Goal: Find specific page/section: Find specific page/section

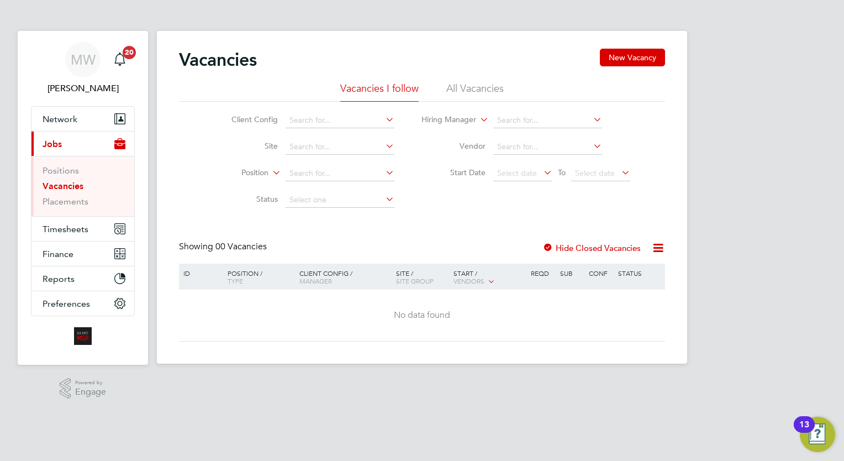
click at [75, 208] on ul "Positions Vacancies Placements" at bounding box center [82, 186] width 103 height 60
click at [54, 199] on link "Placements" at bounding box center [66, 201] width 46 height 10
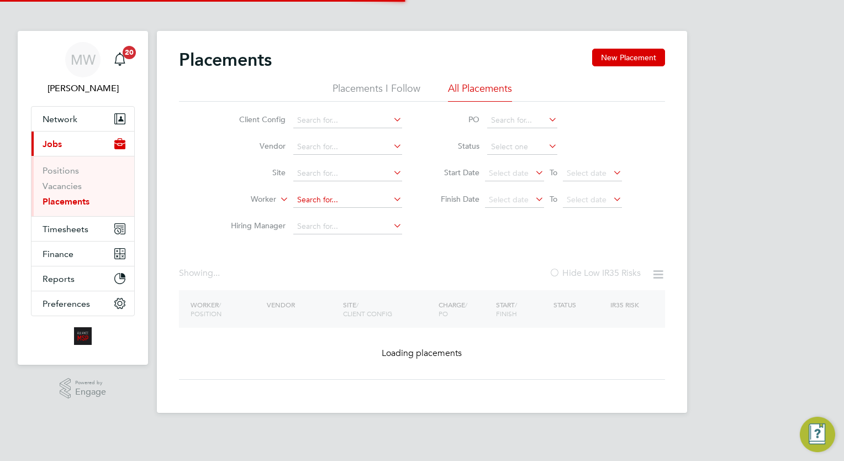
click at [328, 201] on input at bounding box center [347, 199] width 109 height 15
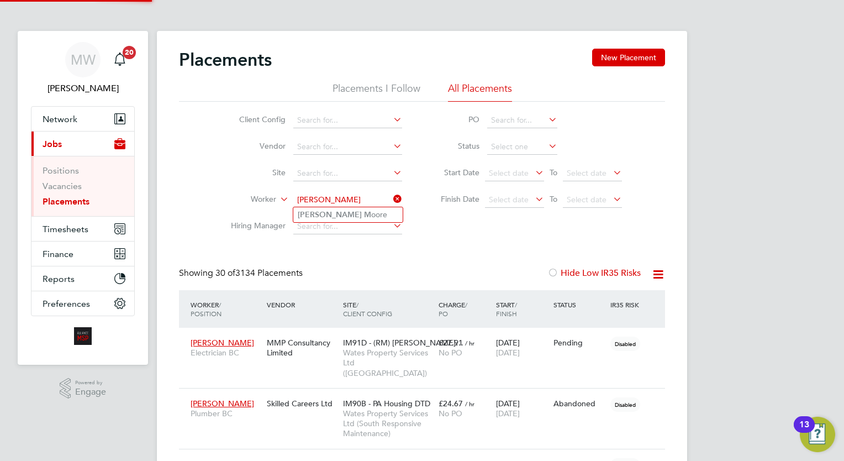
click at [346, 218] on li "Trisha M oore" at bounding box center [347, 214] width 109 height 15
type input "[PERSON_NAME]"
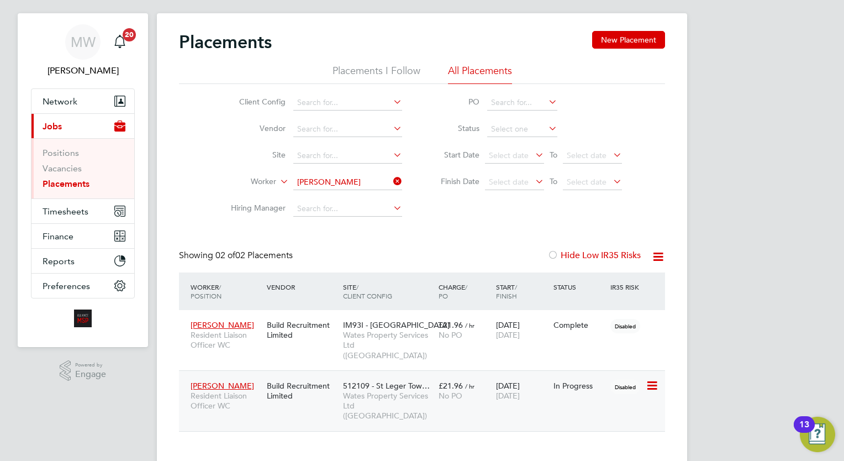
click at [425, 391] on span "Wates Property Services Ltd ([GEOGRAPHIC_DATA])" at bounding box center [388, 406] width 90 height 30
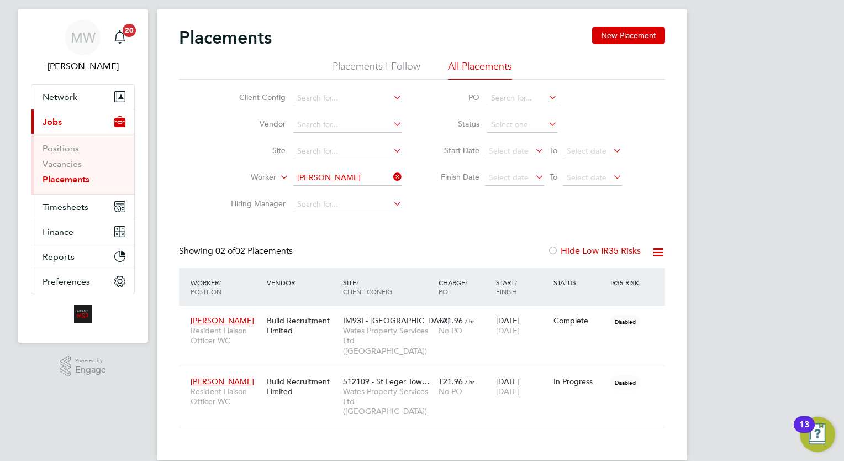
click at [391, 176] on icon at bounding box center [391, 176] width 0 height 15
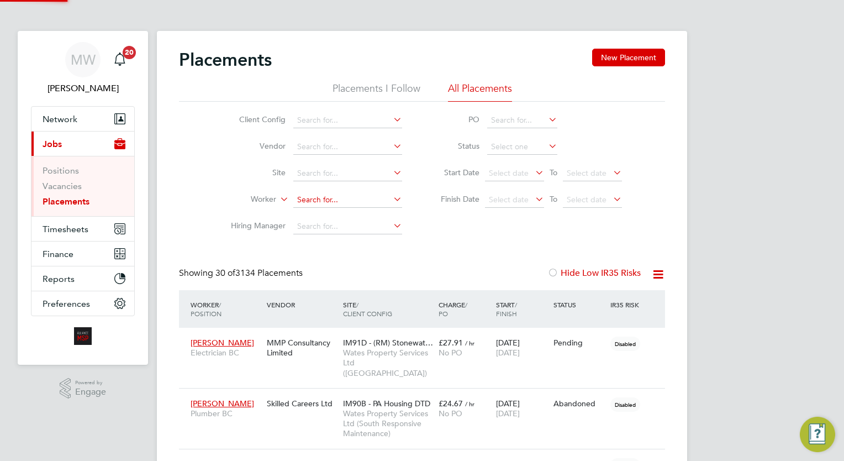
click at [320, 202] on input at bounding box center [347, 199] width 109 height 15
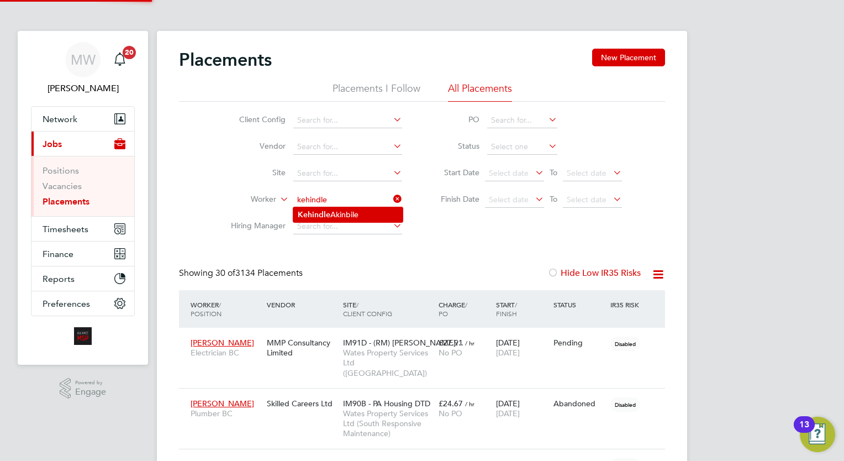
click at [358, 215] on li "Kehindle Akinbile" at bounding box center [347, 214] width 109 height 15
type input "Kehindle Akinbile"
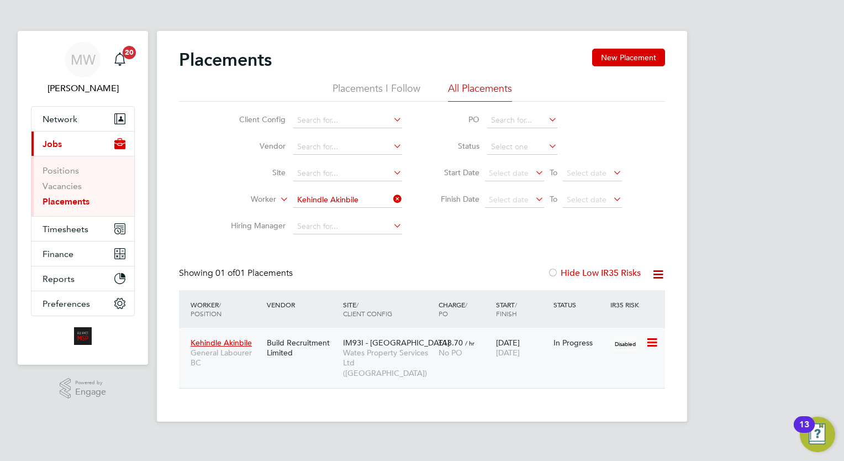
click at [403, 344] on span "IM93I - Cramlington" at bounding box center [396, 343] width 107 height 10
click at [422, 318] on div "Site / Client Config" at bounding box center [388, 309] width 96 height 29
click at [420, 345] on div "IM93I - Cramlington Wates Property Services Ltd (Central & North)" at bounding box center [388, 357] width 96 height 51
click at [391, 196] on icon at bounding box center [391, 198] width 0 height 15
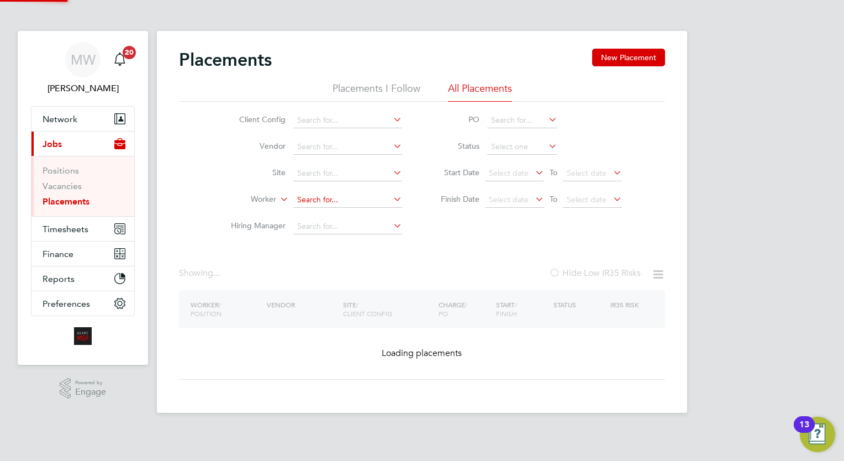
click at [333, 200] on input at bounding box center [347, 199] width 109 height 15
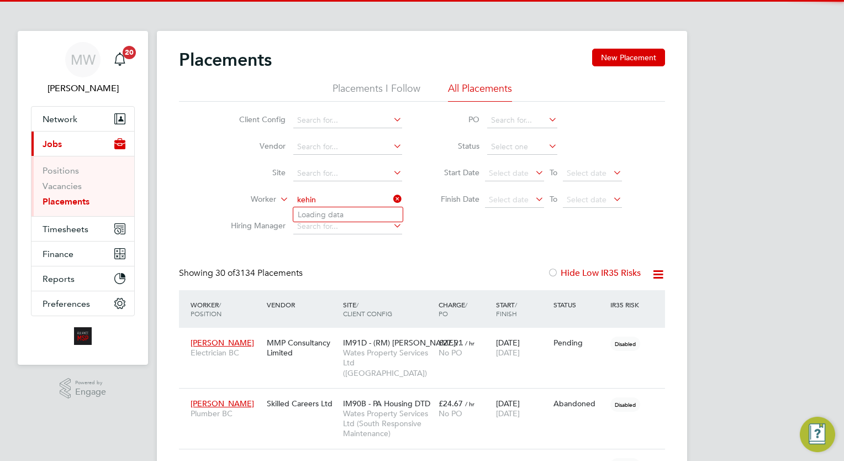
scroll to position [41, 77]
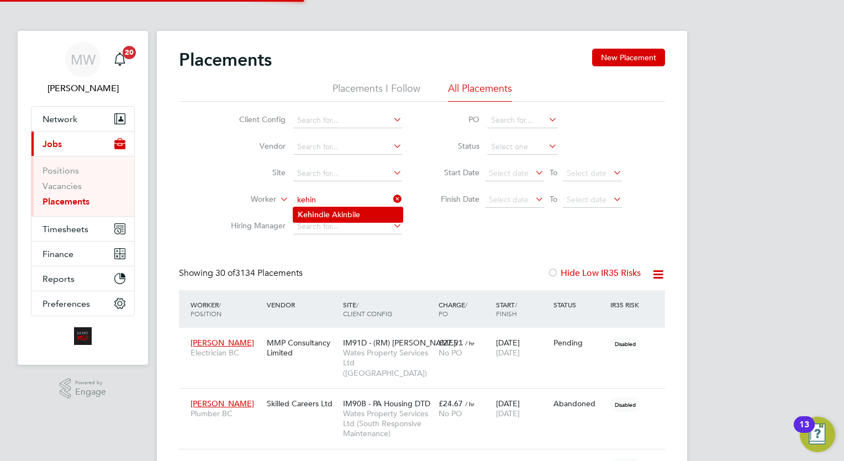
click at [343, 214] on li "Kehin dle Akinbile" at bounding box center [347, 214] width 109 height 15
type input "Kehindle Akinbile"
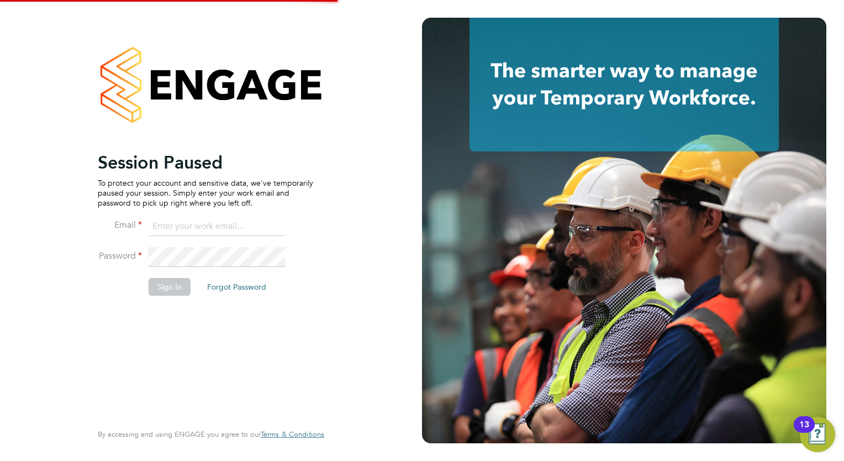
type input "megan.westlotorn@alliancemsp.co.uk"
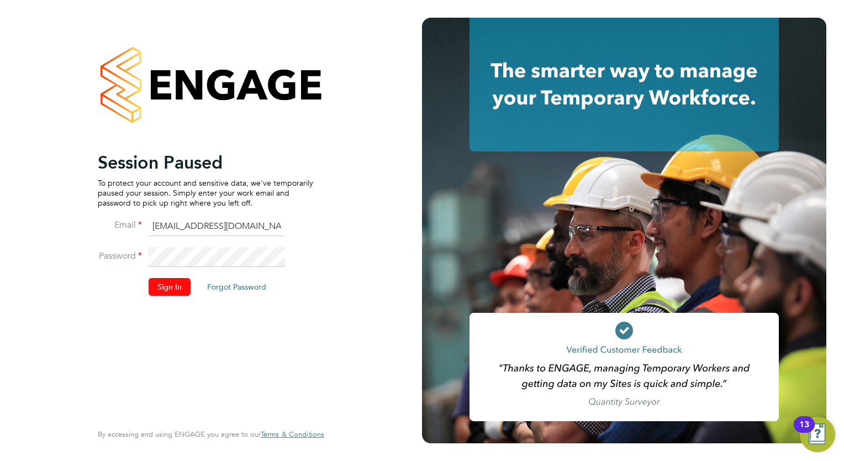
click at [166, 280] on button "Sign In" at bounding box center [170, 287] width 42 height 18
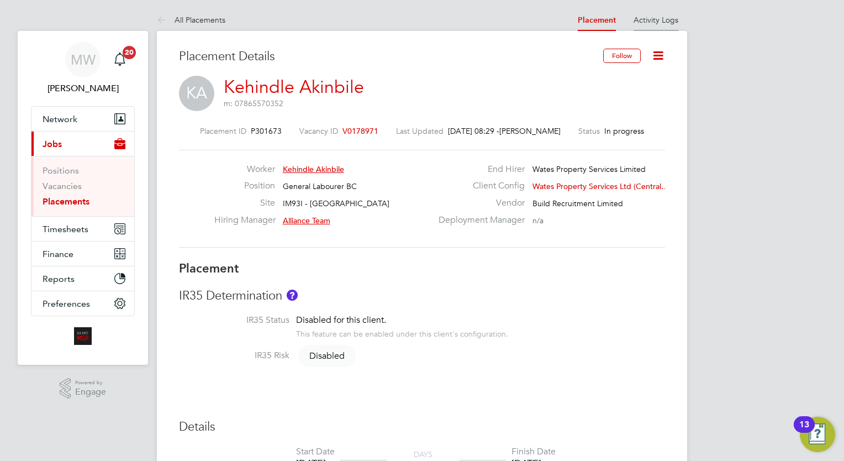
click at [663, 18] on link "Activity Logs" at bounding box center [656, 20] width 45 height 10
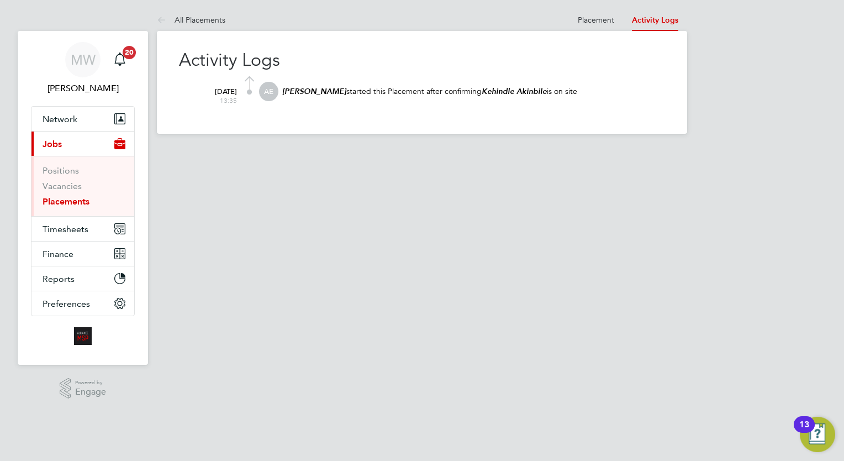
click at [443, 151] on html "MW Megan Westlotorn Notifications 20 Applications: Network Team Members Busines…" at bounding box center [422, 75] width 844 height 151
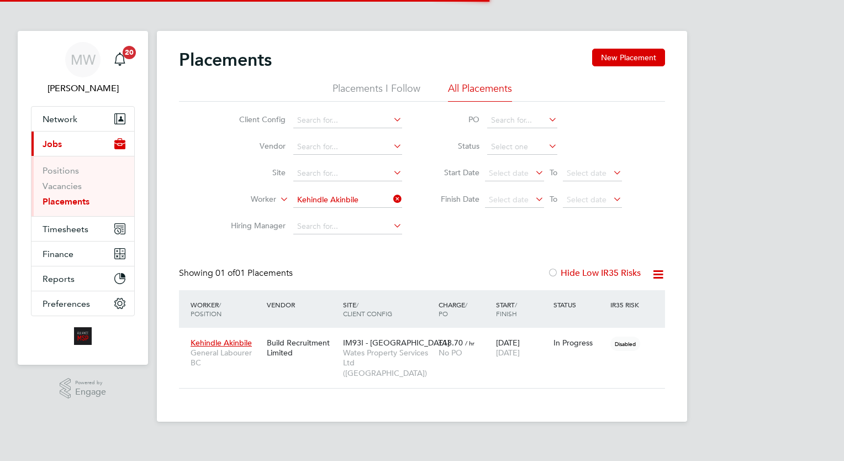
scroll to position [41, 96]
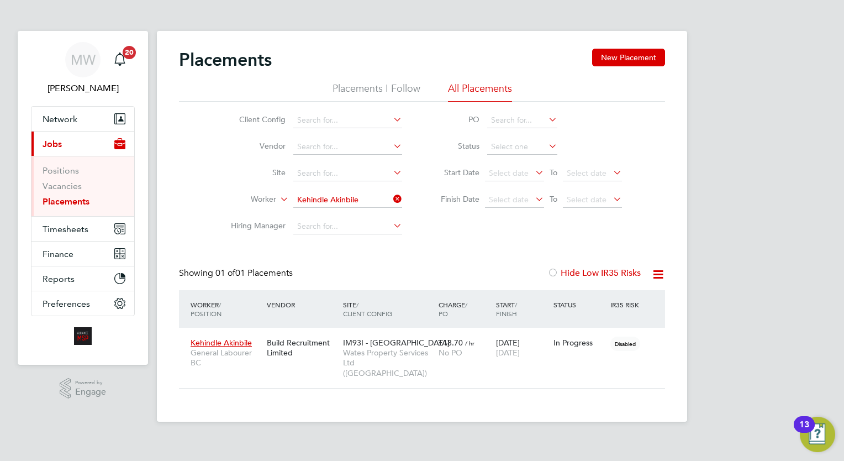
click at [391, 200] on icon at bounding box center [391, 198] width 0 height 15
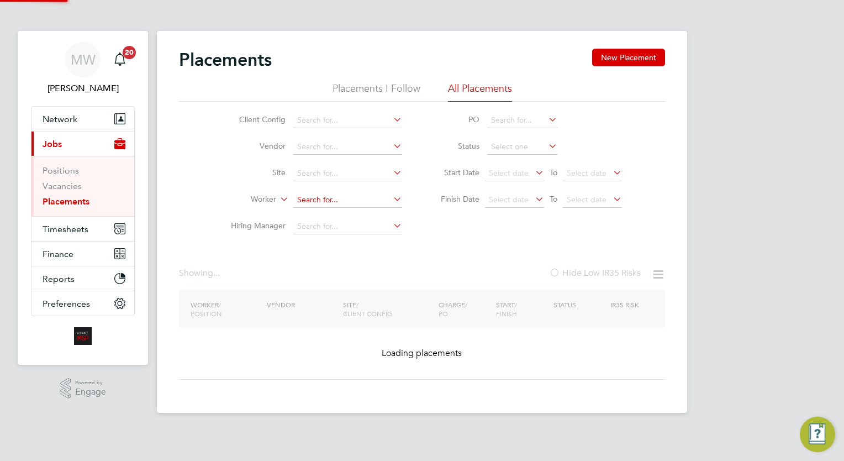
click at [370, 198] on input at bounding box center [347, 199] width 109 height 15
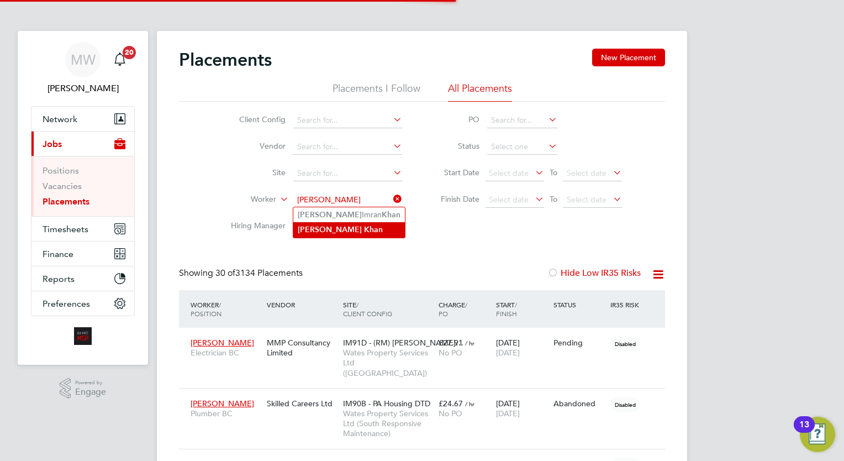
click at [340, 226] on li "Malik Khan" at bounding box center [349, 229] width 112 height 15
type input "[PERSON_NAME]"
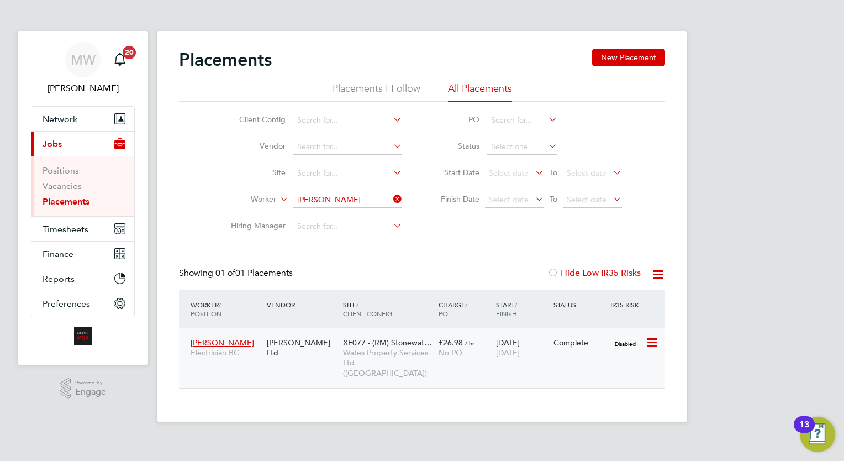
click at [412, 348] on span "Wates Property Services Ltd (Central & North)" at bounding box center [388, 363] width 90 height 30
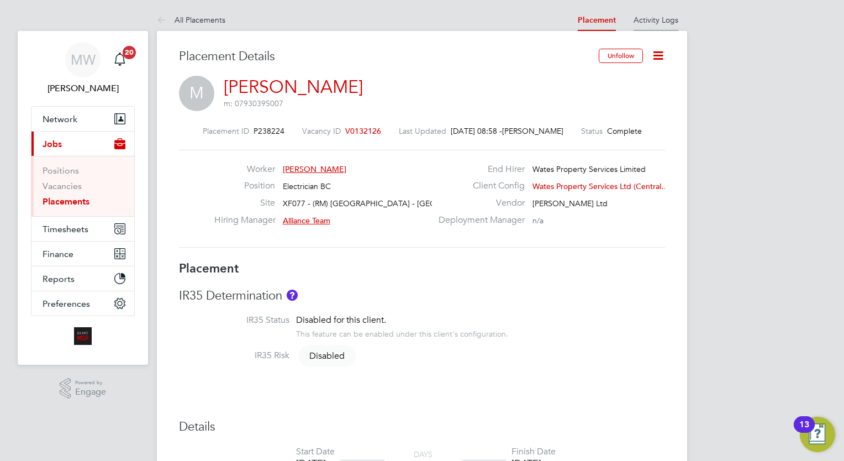
click at [661, 13] on li "Activity Logs" at bounding box center [656, 20] width 45 height 22
